Goal: Transaction & Acquisition: Obtain resource

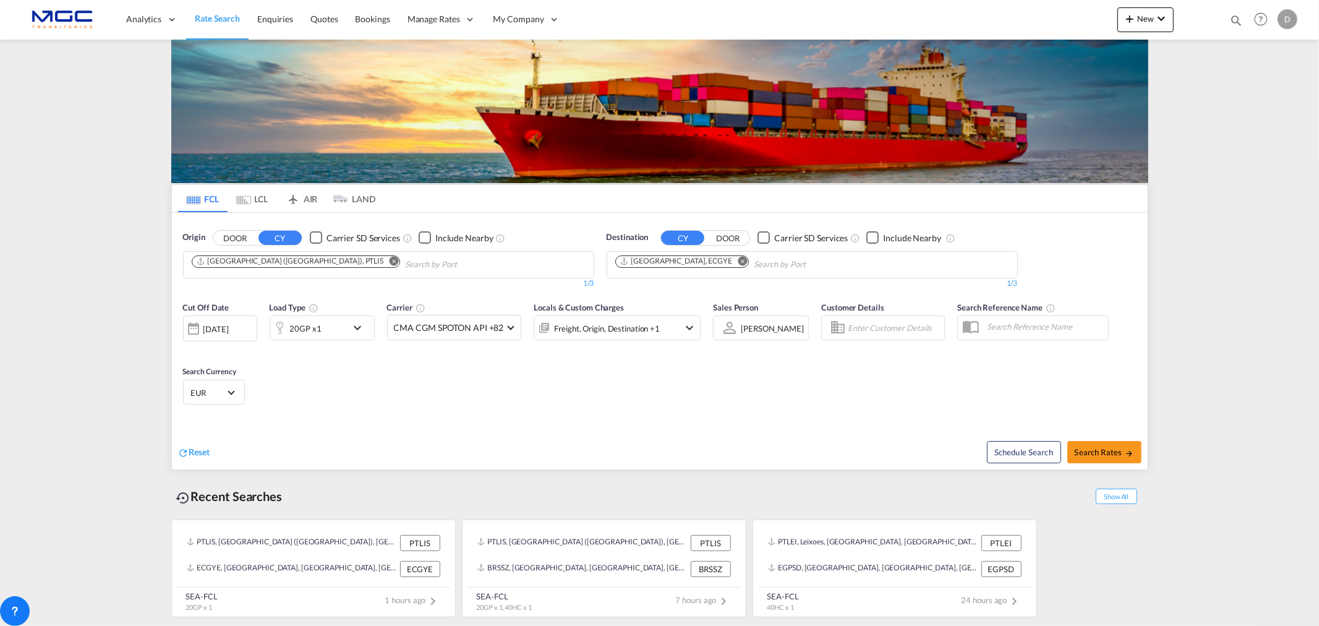
click at [738, 258] on md-icon "Remove" at bounding box center [742, 260] width 9 height 9
click at [389, 260] on md-icon "Remove" at bounding box center [393, 260] width 9 height 9
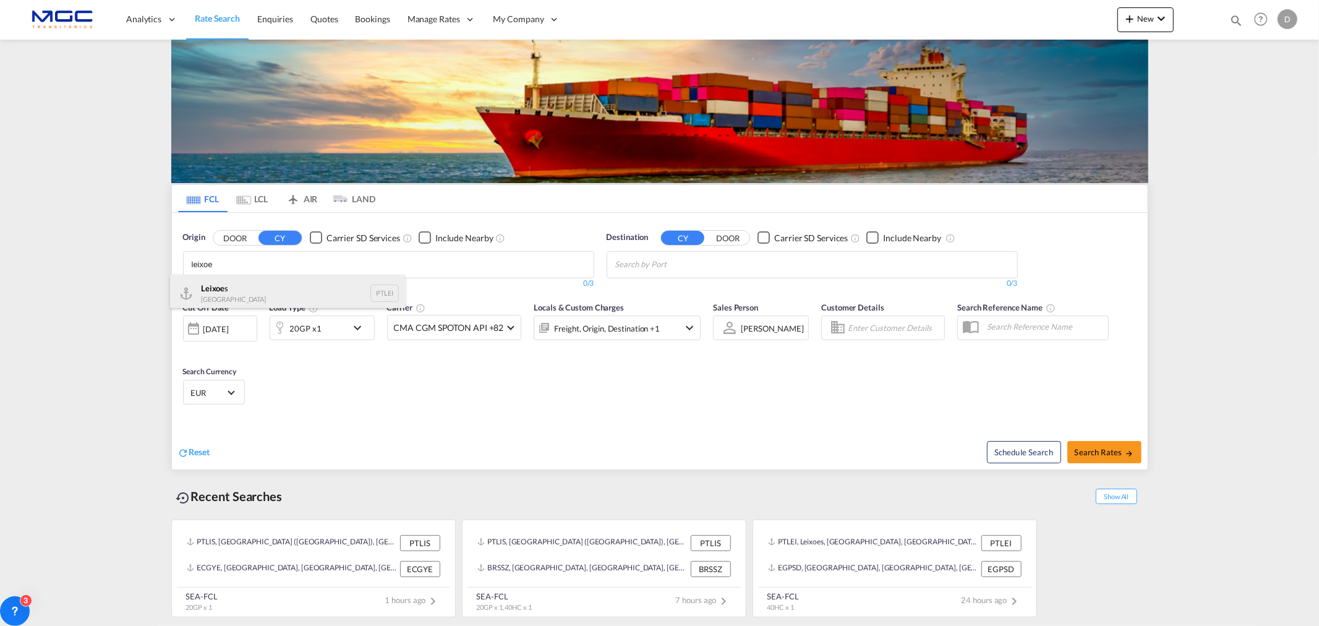
type input "leixoe"
click at [231, 295] on div "Leixoe s Portugal PTLEI" at bounding box center [287, 292] width 235 height 37
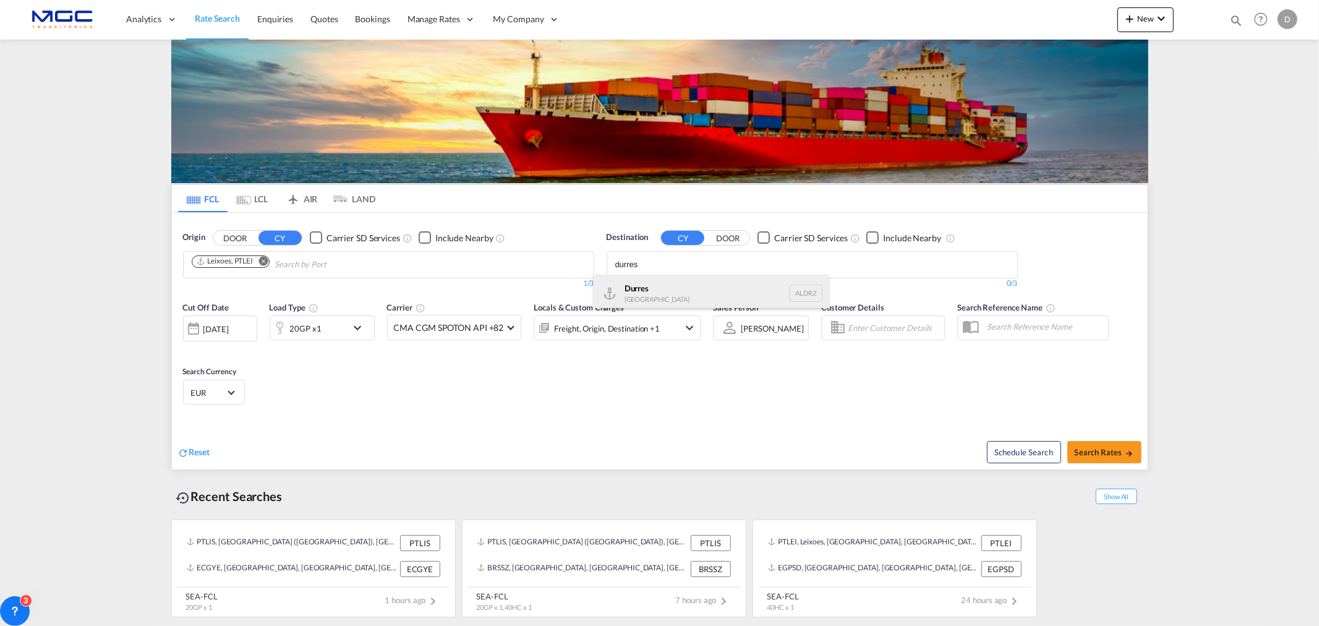
type input "durres"
click at [666, 297] on div "Durres Albania ALDRZ" at bounding box center [710, 292] width 235 height 37
click at [344, 329] on div "20GP x1" at bounding box center [308, 327] width 77 height 25
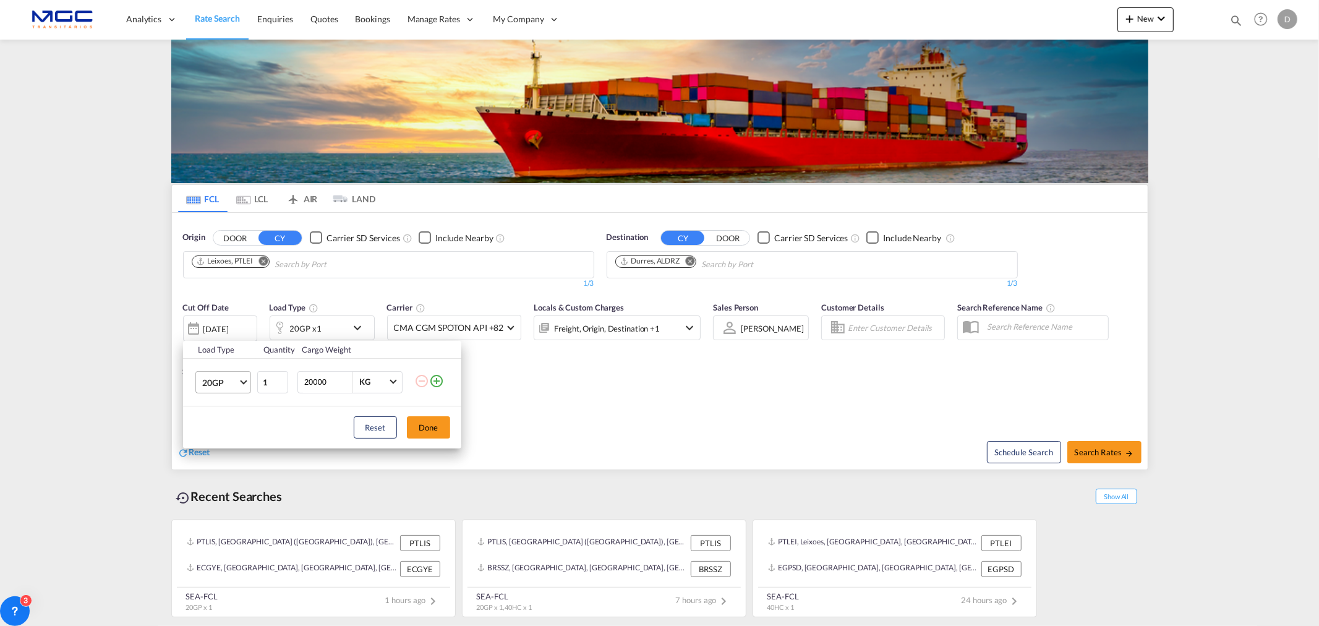
click at [238, 384] on md-select-value "20GP" at bounding box center [225, 382] width 49 height 21
click at [224, 441] on md-option "40HC" at bounding box center [234, 442] width 84 height 30
click at [446, 382] on td at bounding box center [437, 382] width 47 height 48
click at [435, 375] on md-icon "icon-plus-circle-outline" at bounding box center [436, 380] width 15 height 15
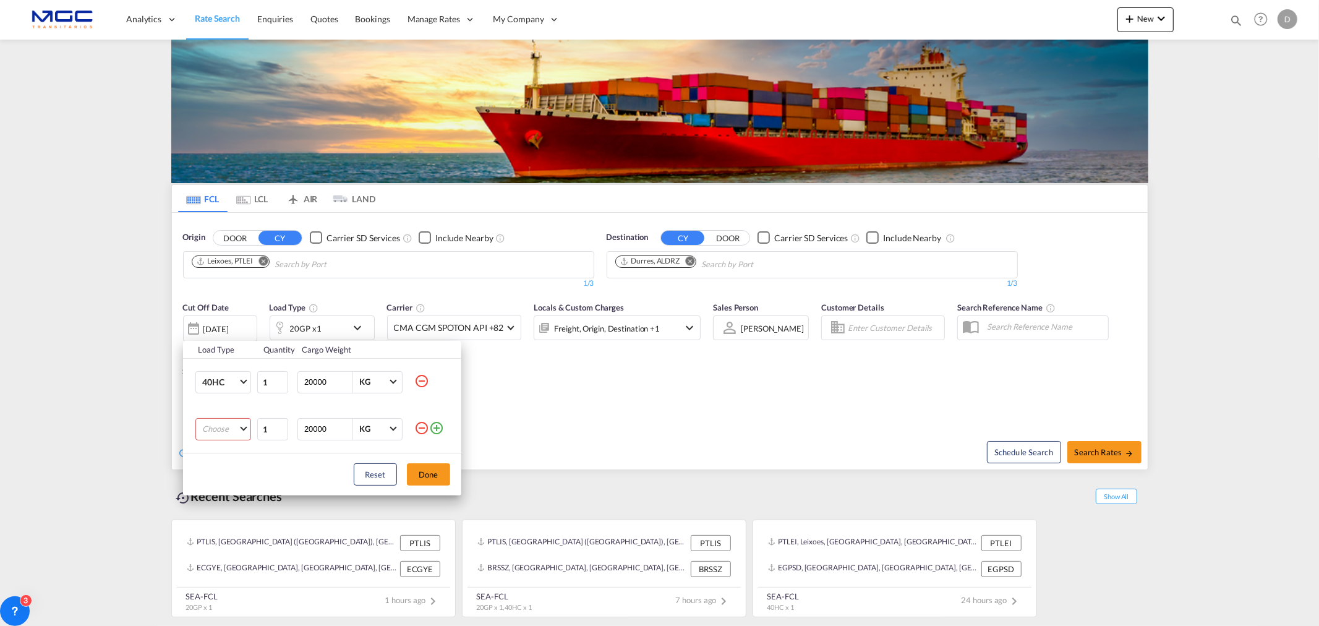
click at [213, 416] on td "Choose 20GP 40GP 40HC 45HC 20RE 40RE 40HR 20OT 40OT 20FR 40FR 40NR 20NR 45S 20T…" at bounding box center [220, 429] width 74 height 47
click at [218, 420] on md-select "Choose 20GP 40GP 40HC 45HC 20RE 40RE 40HR 20OT 40OT 20FR 40FR 40NR 20NR 45S 20T…" at bounding box center [223, 429] width 56 height 22
click at [224, 434] on md-option "20GP" at bounding box center [234, 429] width 84 height 30
click at [434, 476] on button "Done" at bounding box center [428, 474] width 43 height 22
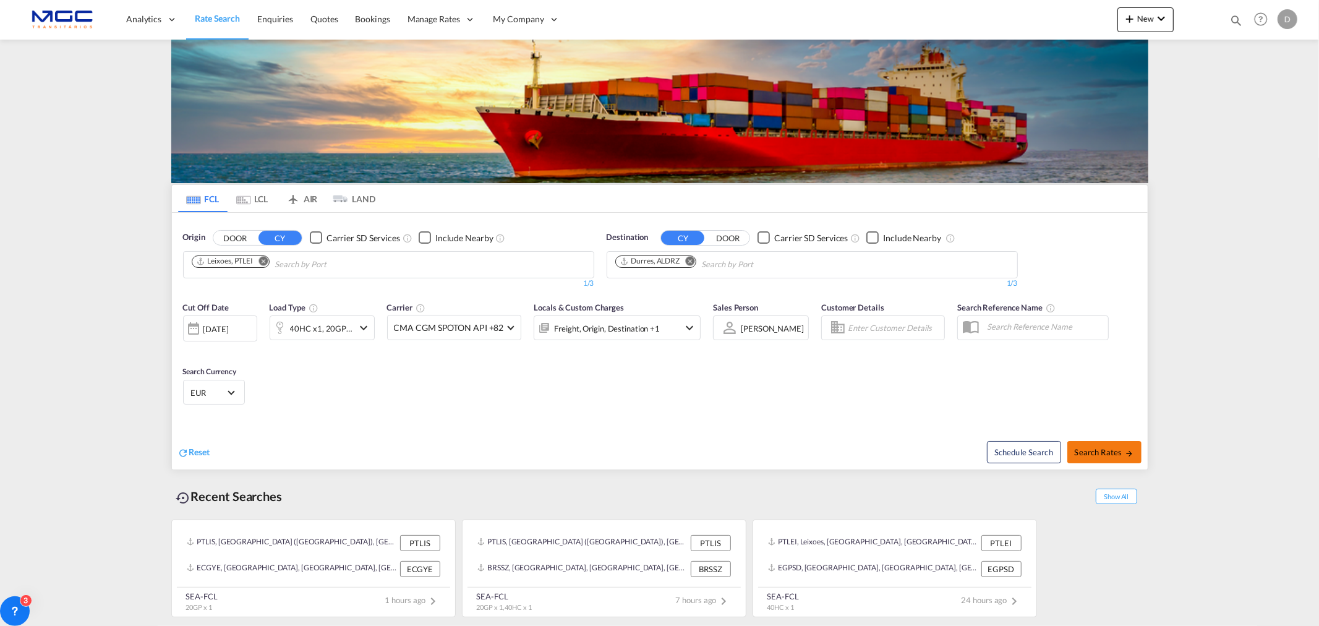
click at [1055, 443] on button "Search Rates" at bounding box center [1104, 452] width 74 height 22
type input "PTLEI to ALDRZ / 3 Sep 2025"
